Goal: Information Seeking & Learning: Learn about a topic

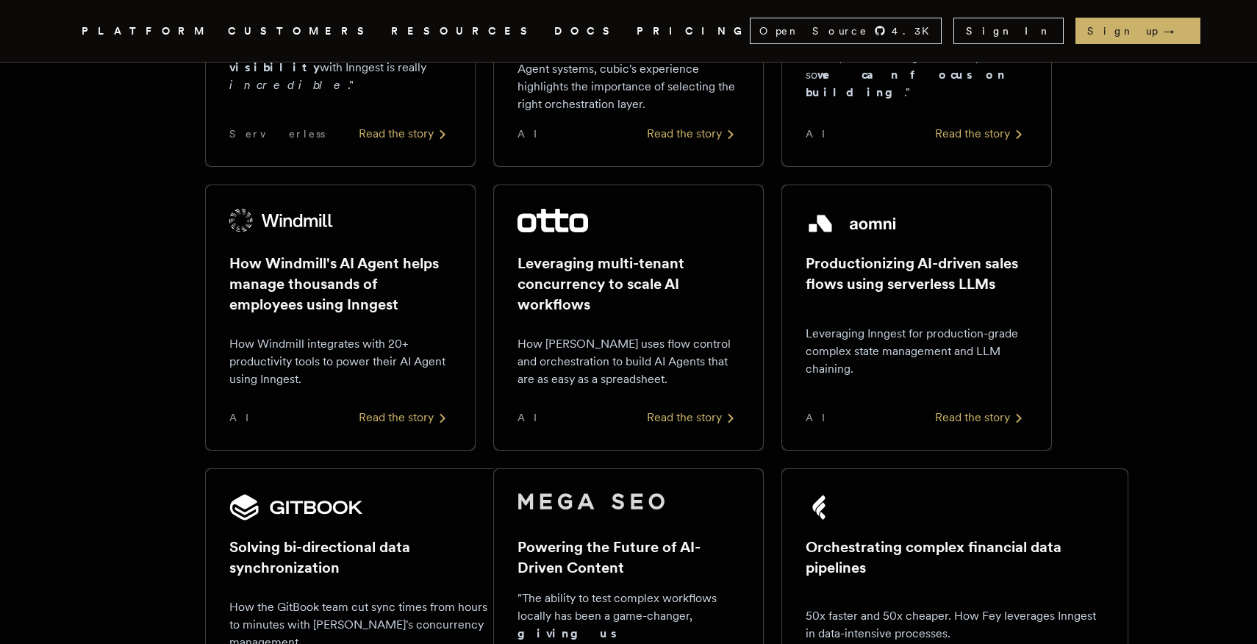
scroll to position [212, 0]
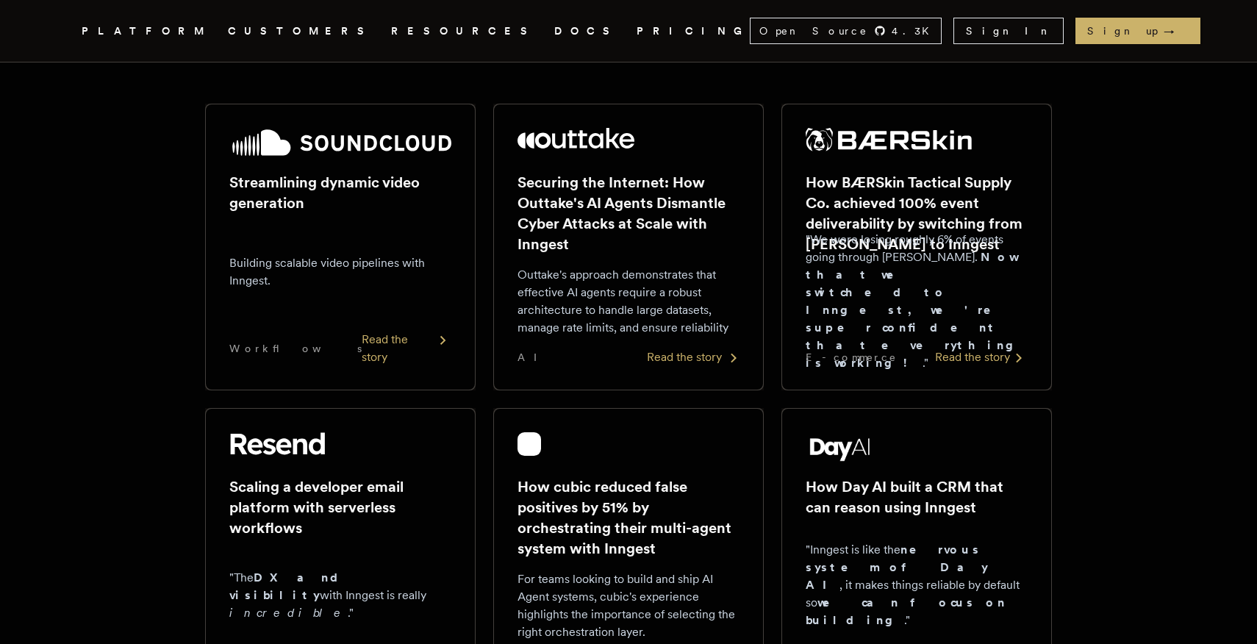
click at [687, 251] on h2 "Securing the Internet: How Outtake's AI Agents Dismantle Cyber Attacks at Scale…" at bounding box center [629, 213] width 222 height 82
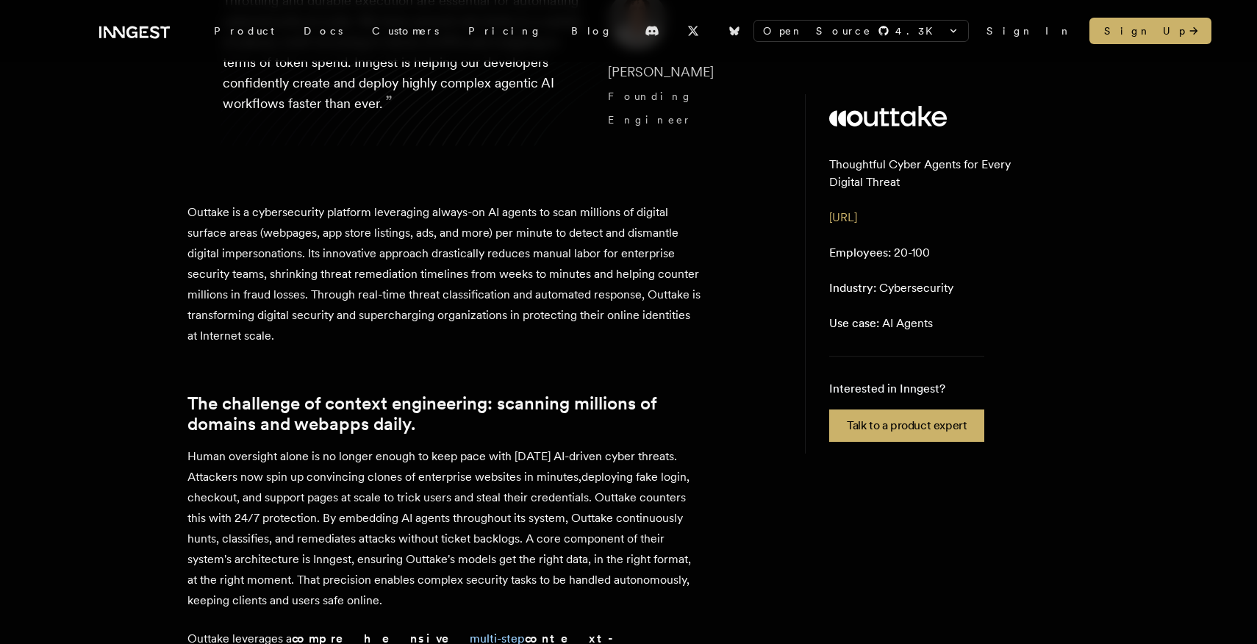
scroll to position [264, 0]
click at [898, 256] on p "Employees: 20-100" at bounding box center [879, 253] width 101 height 18
click at [980, 290] on aside "Thoughtful Cyber Agents for Every Digital Threat [URL] Employees: 20-100 Indust…" at bounding box center [937, 273] width 265 height 359
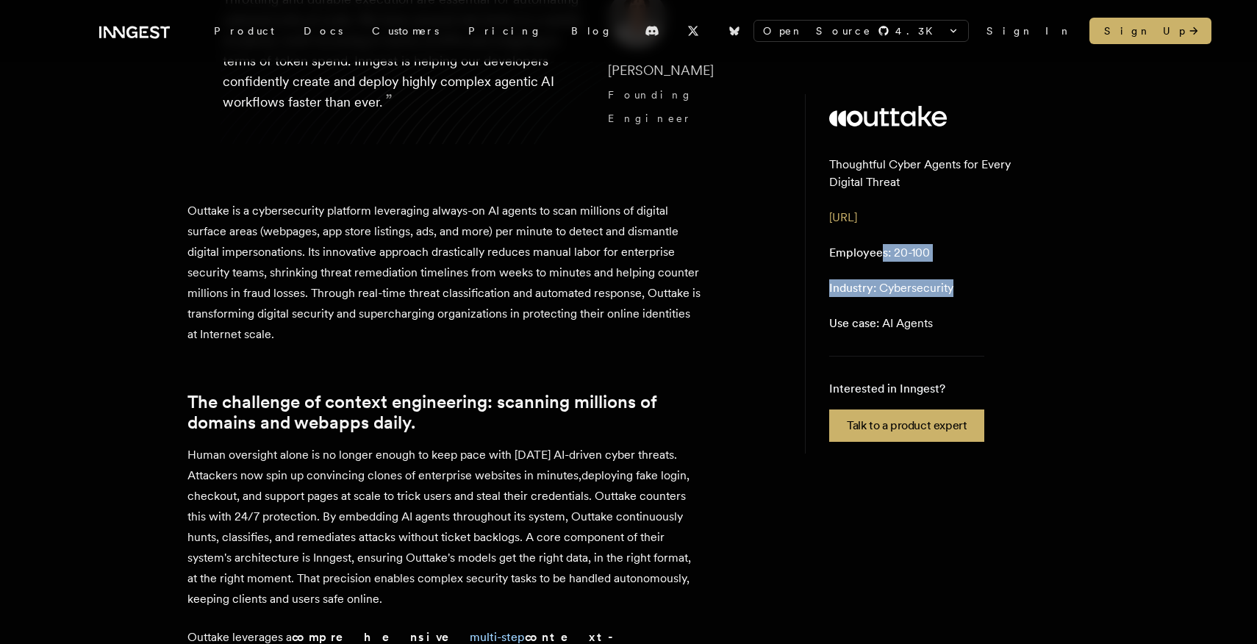
drag, startPoint x: 976, startPoint y: 294, endPoint x: 883, endPoint y: 244, distance: 105.9
click at [883, 244] on aside "Thoughtful Cyber Agents for Every Digital Threat [URL] Employees: 20-100 Indust…" at bounding box center [937, 273] width 265 height 359
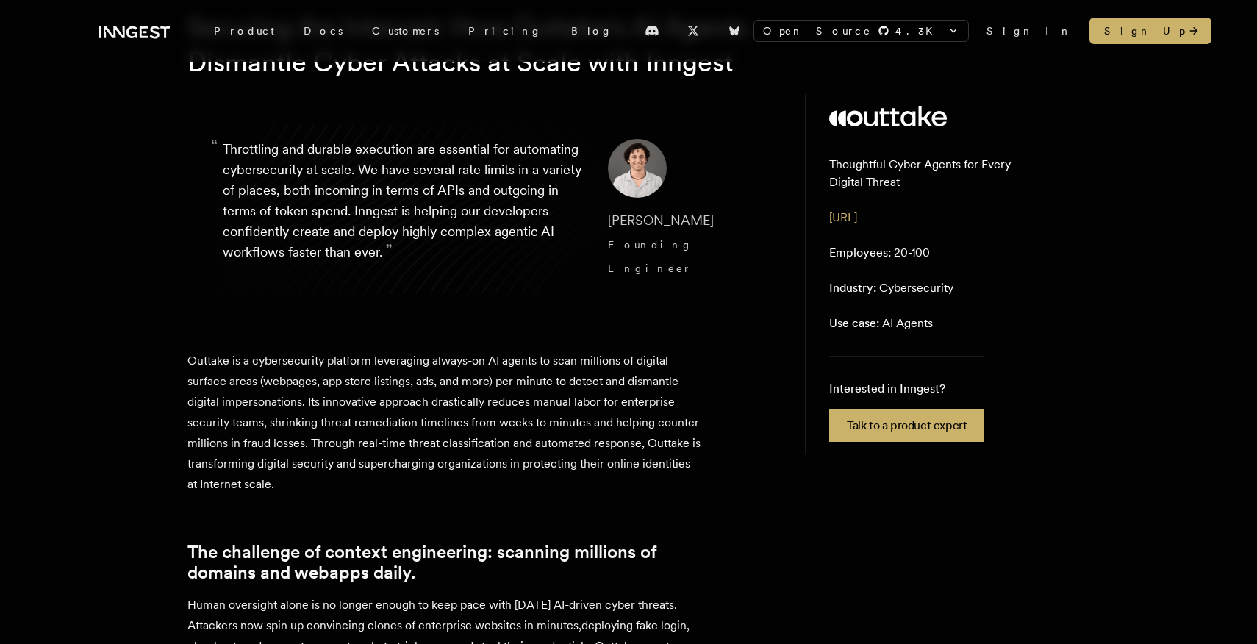
scroll to position [120, 0]
